Goal: Task Accomplishment & Management: Use online tool/utility

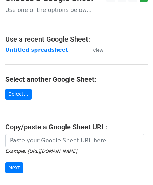
scroll to position [70, 0]
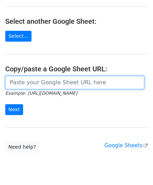
click at [22, 84] on input "url" at bounding box center [74, 82] width 139 height 13
paste input "https://docs.google.com/spreadsheets/d/121NhySRE3oW4RFa1qXzNS0SQpqF4YpEBcBpzuKG…"
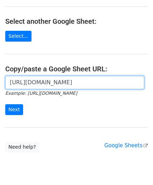
scroll to position [0, 157]
type input "https://docs.google.com/spreadsheets/d/121NhySRE3oW4RFa1qXzNS0SQpqF4YpEBcBpzuKG…"
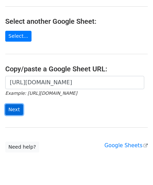
click at [14, 108] on input "Next" at bounding box center [14, 109] width 18 height 11
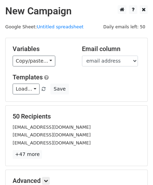
scroll to position [85, 0]
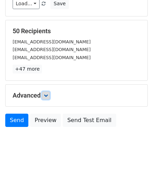
click at [48, 93] on icon at bounding box center [46, 95] width 4 height 4
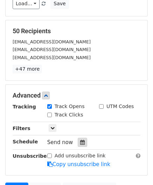
click at [80, 140] on icon at bounding box center [82, 142] width 5 height 5
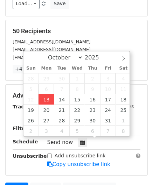
type input "[DATE] 12:00"
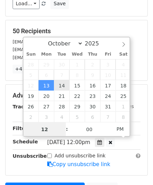
paste input "Hour"
type input "2"
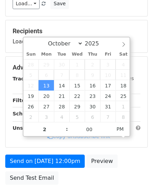
type input "[DATE] 14:00"
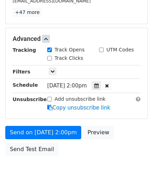
scroll to position [170, 0]
